Goal: Obtain resource: Download file/media

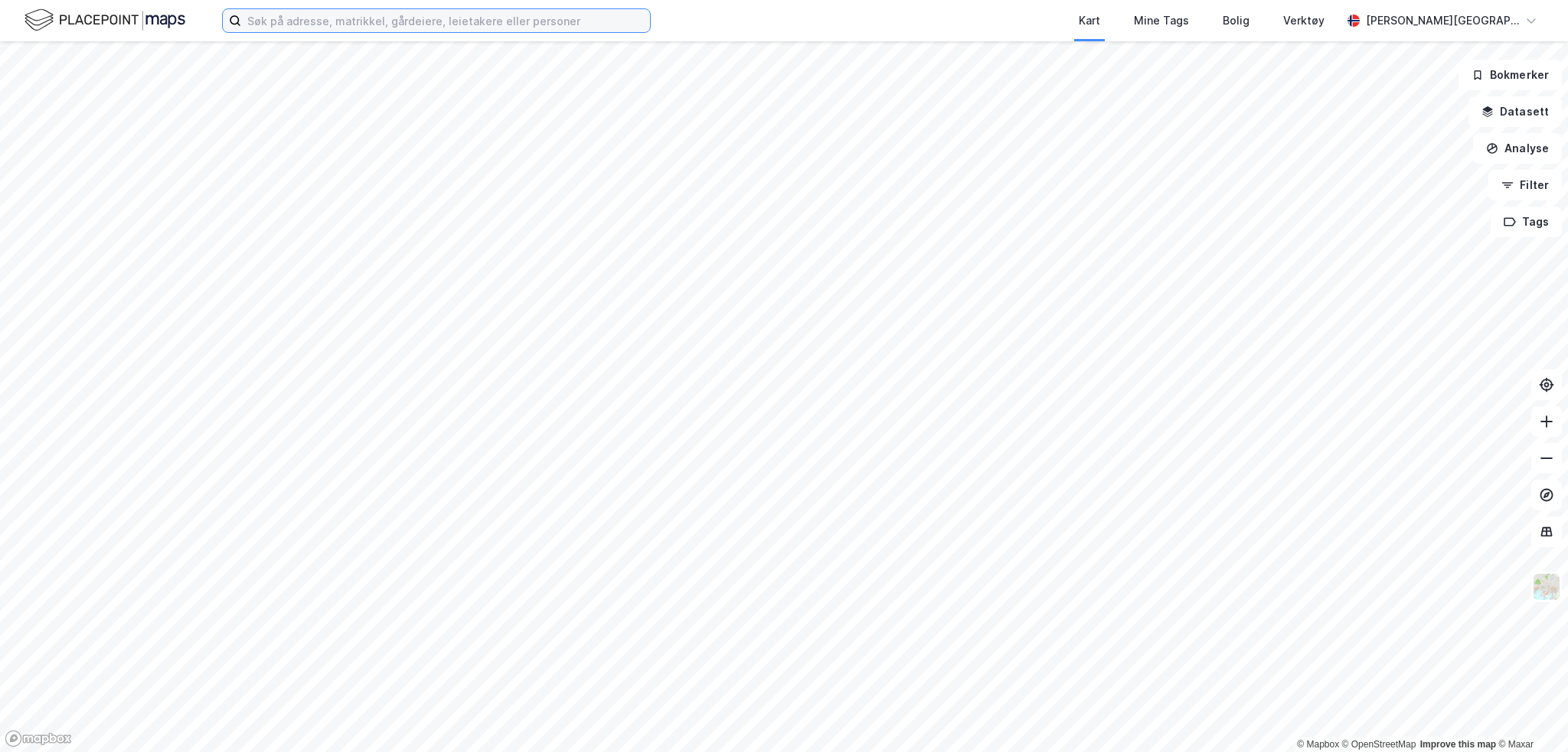
click at [312, 25] on input at bounding box center [445, 20] width 409 height 23
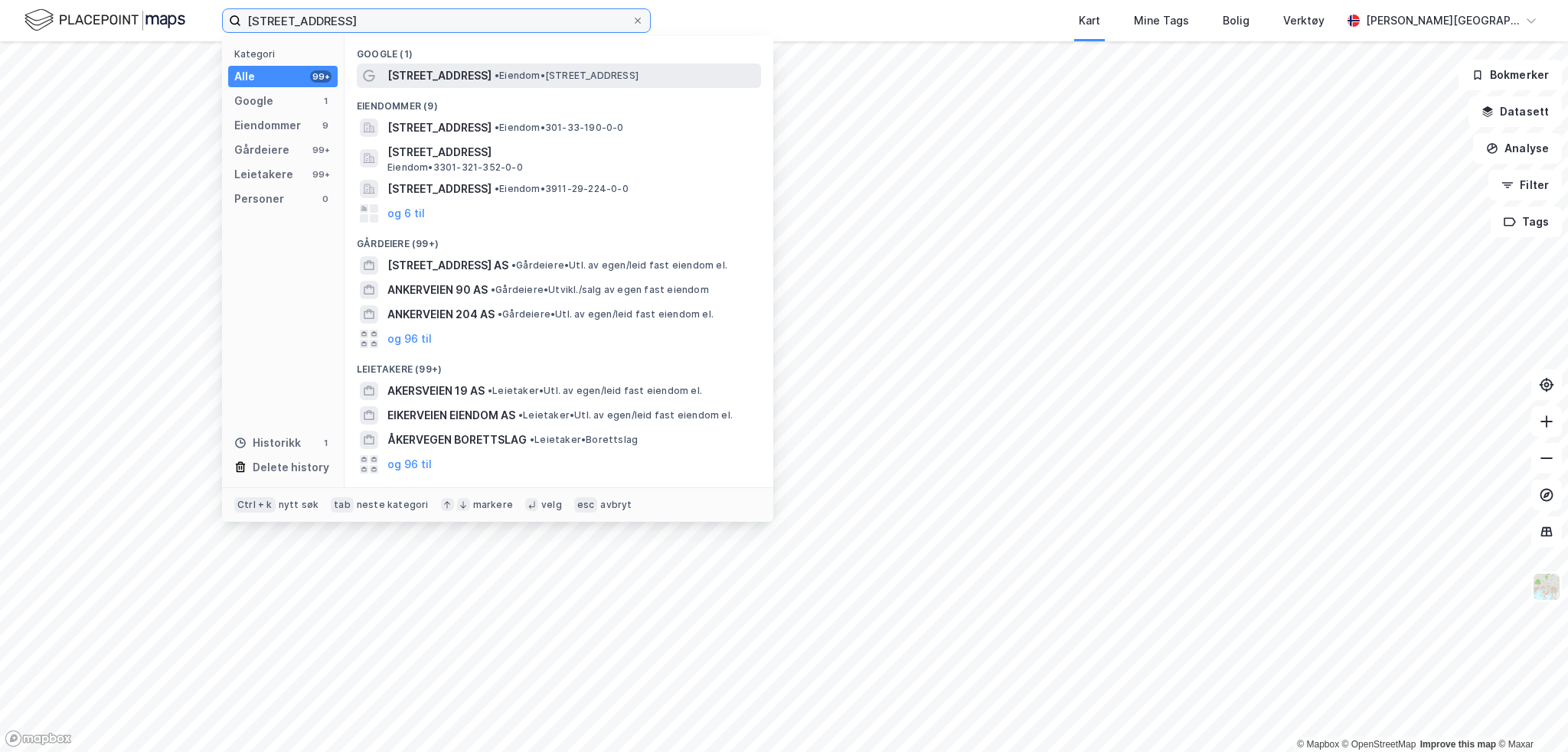
type input "[STREET_ADDRESS]"
click at [495, 78] on span "• Eiendom • [STREET_ADDRESS]" at bounding box center [567, 76] width 144 height 12
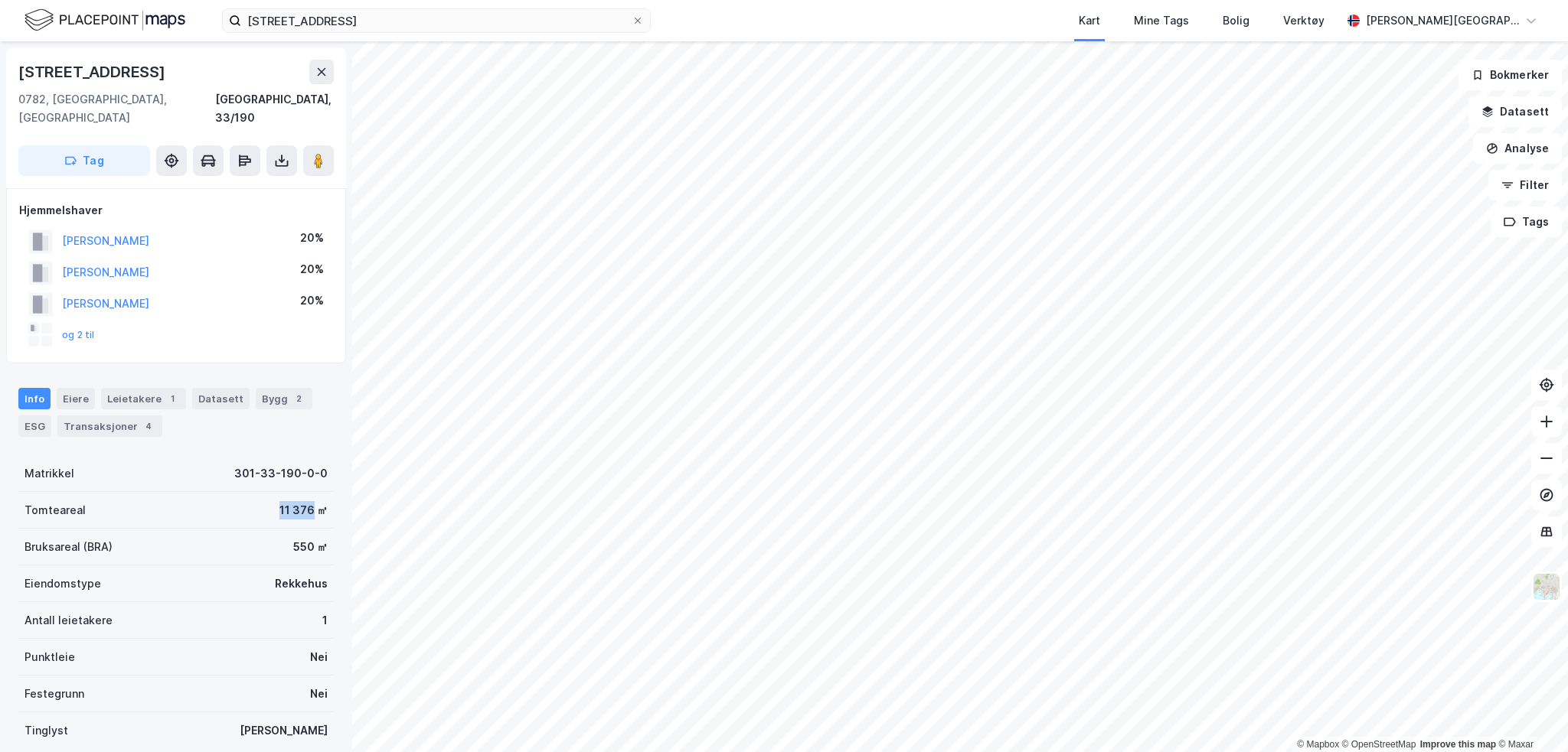
drag, startPoint x: 272, startPoint y: 488, endPoint x: 302, endPoint y: 492, distance: 30.3
click at [302, 501] on div "11 376 ㎡" at bounding box center [303, 510] width 48 height 19
copy div "11 376"
click at [285, 153] on icon at bounding box center [281, 161] width 15 height 15
click at [201, 179] on div "Last ned grunnbok" at bounding box center [216, 192] width 163 height 25
